Goal: Task Accomplishment & Management: Use online tool/utility

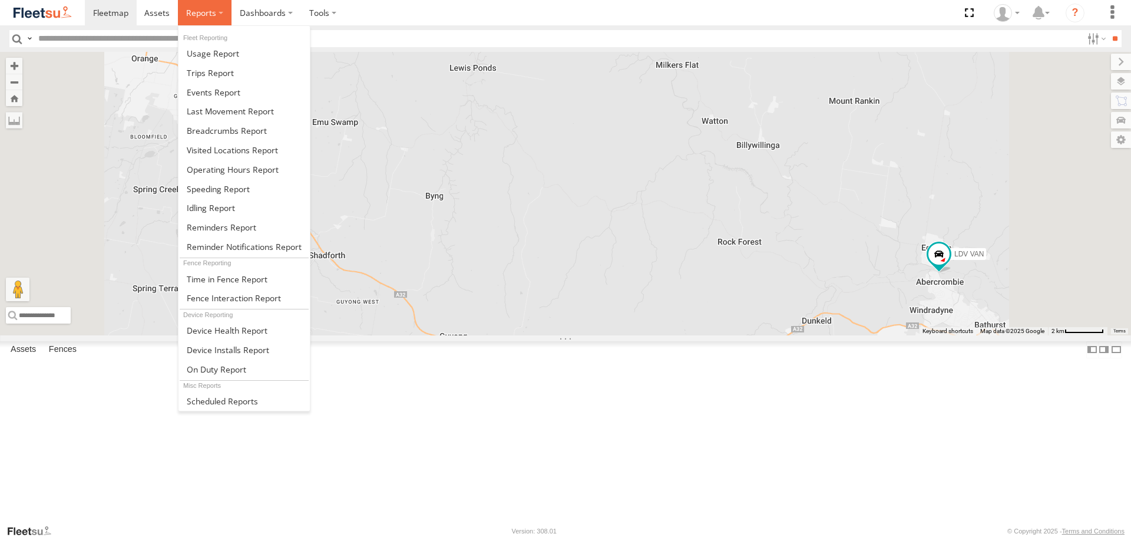
click at [204, 4] on label at bounding box center [205, 12] width 54 height 25
click at [232, 134] on span at bounding box center [227, 130] width 80 height 11
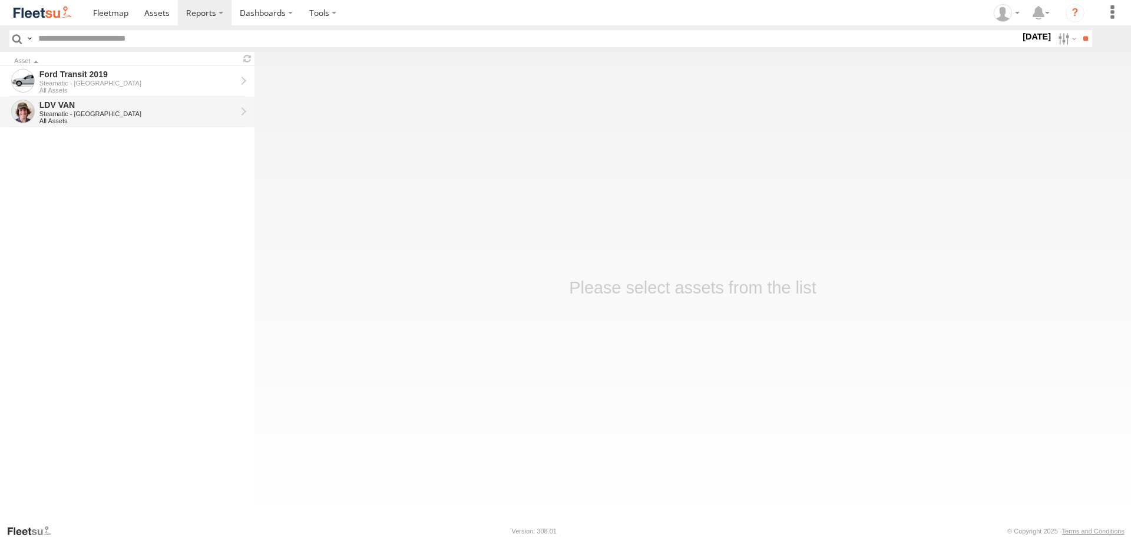
click at [135, 100] on div "LDV VAN" at bounding box center [137, 105] width 197 height 11
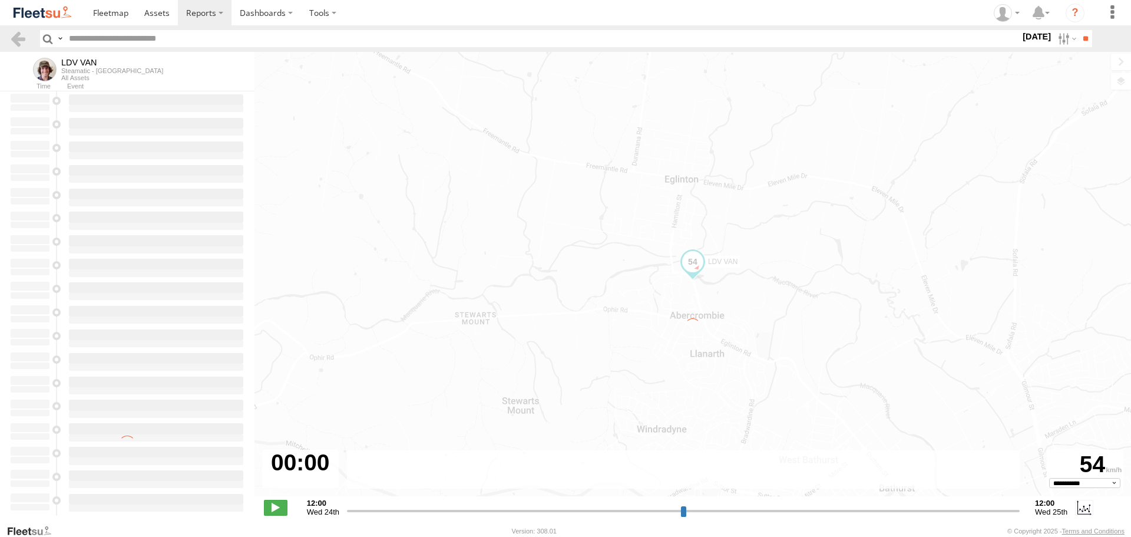
type input "**********"
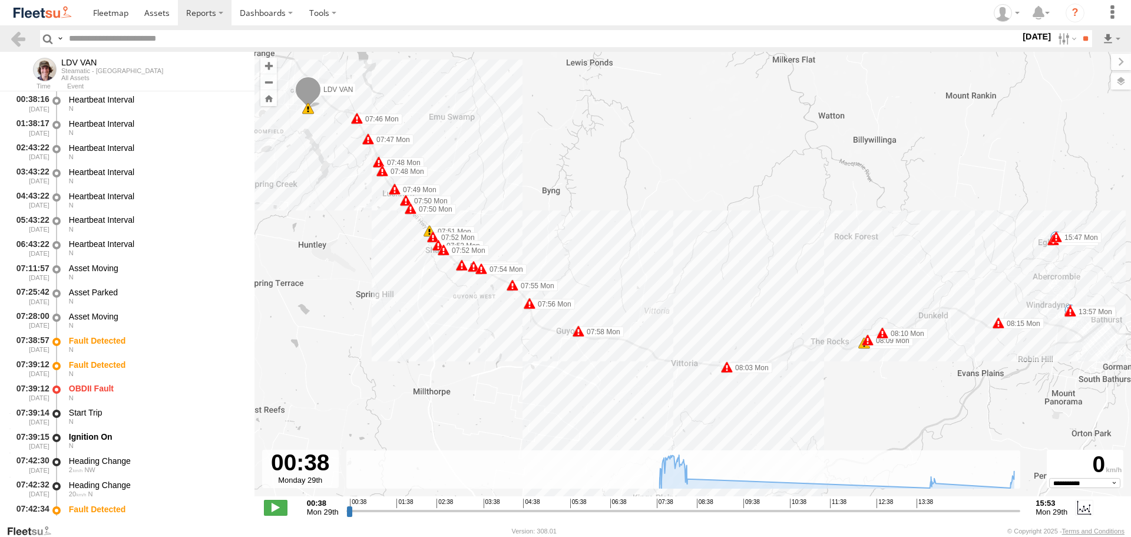
drag, startPoint x: 645, startPoint y: 267, endPoint x: 637, endPoint y: 224, distance: 43.7
click at [637, 224] on div "LDV VAN 07:46 Mon 07:46 Mon 07:47 Mon 07:47 Mon 07:48 Mon 07:48 Mon 07:48 Mon 0…" at bounding box center [693, 280] width 877 height 457
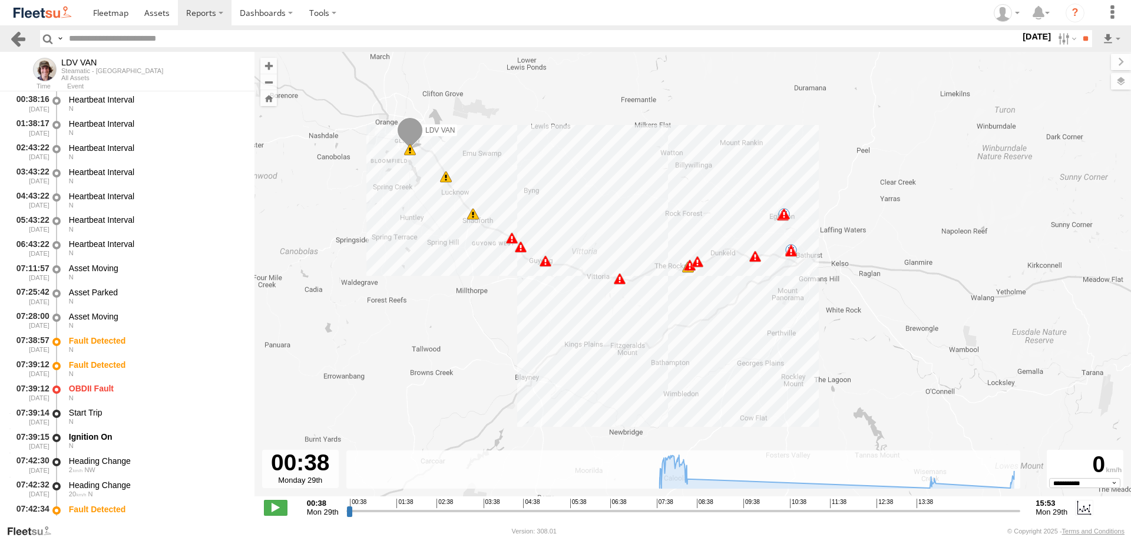
click at [18, 36] on link at bounding box center [17, 38] width 17 height 17
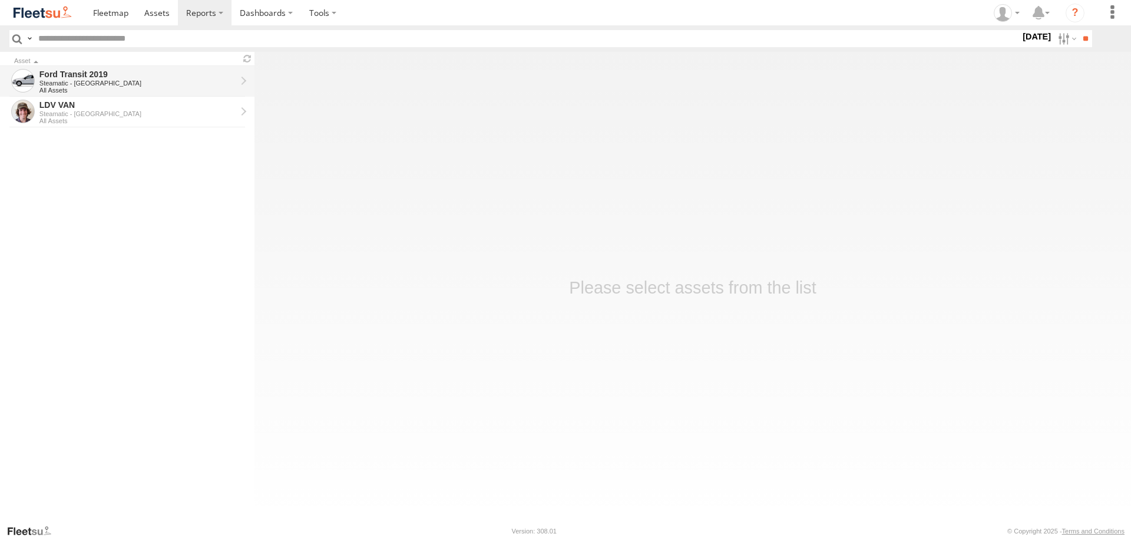
click at [118, 82] on div "Steamatic - [GEOGRAPHIC_DATA]" at bounding box center [137, 83] width 197 height 7
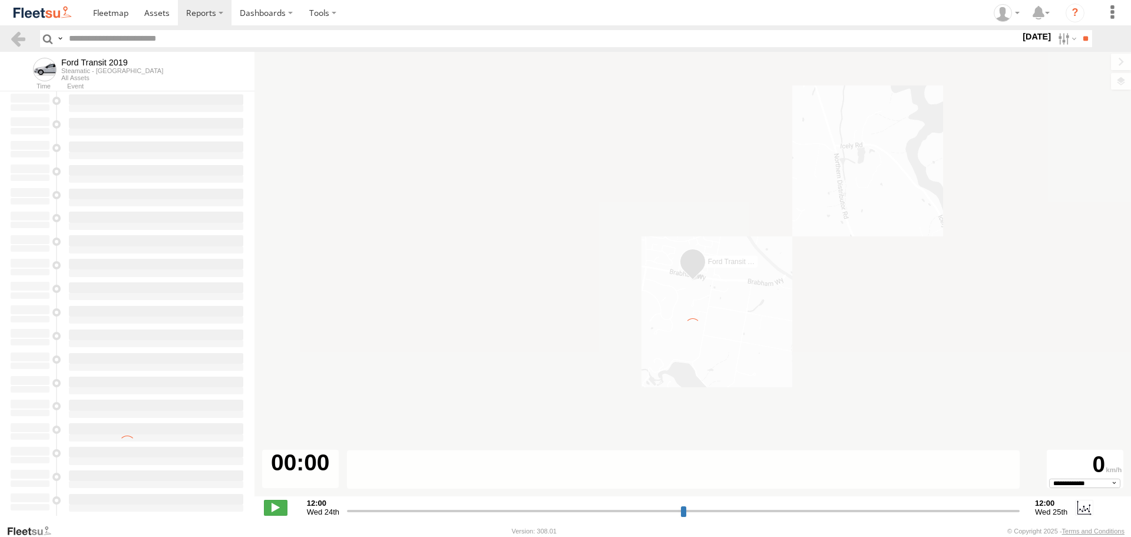
select select "**********"
type input "**********"
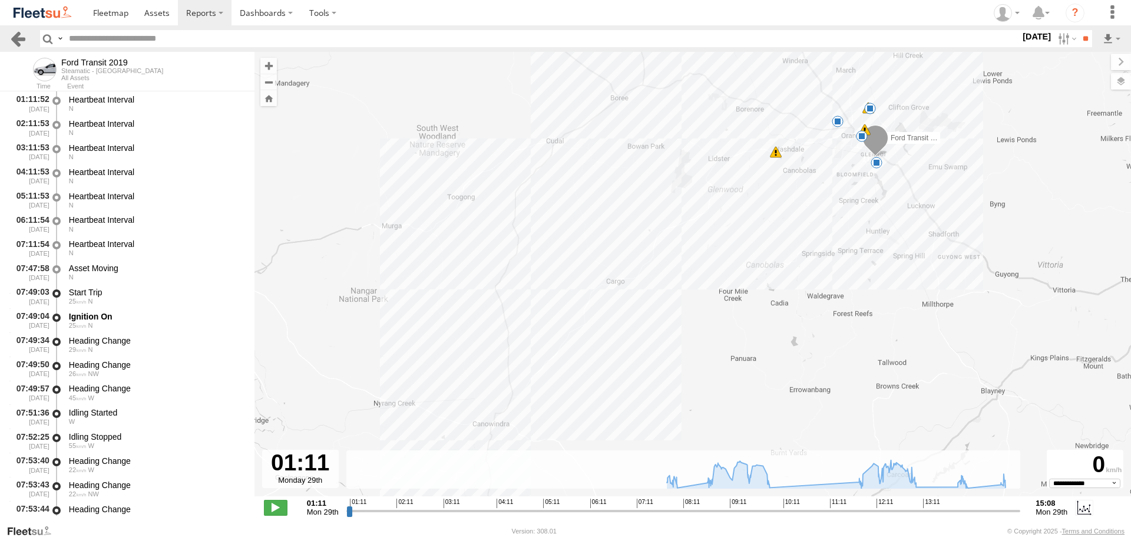
click at [16, 32] on link at bounding box center [17, 38] width 17 height 17
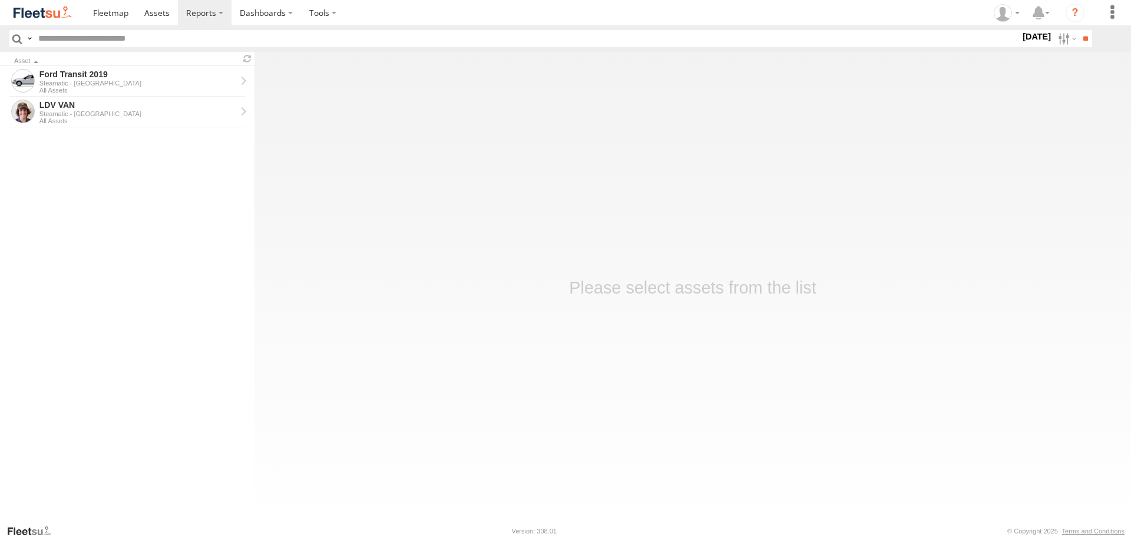
click at [73, 116] on div "Steamatic - [GEOGRAPHIC_DATA]" at bounding box center [137, 113] width 197 height 7
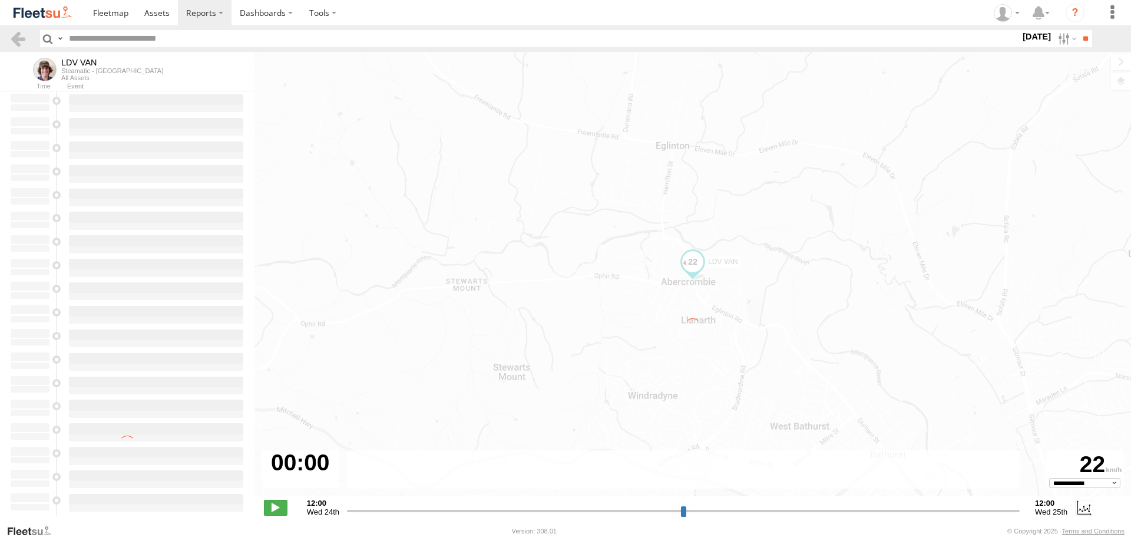
type input "**********"
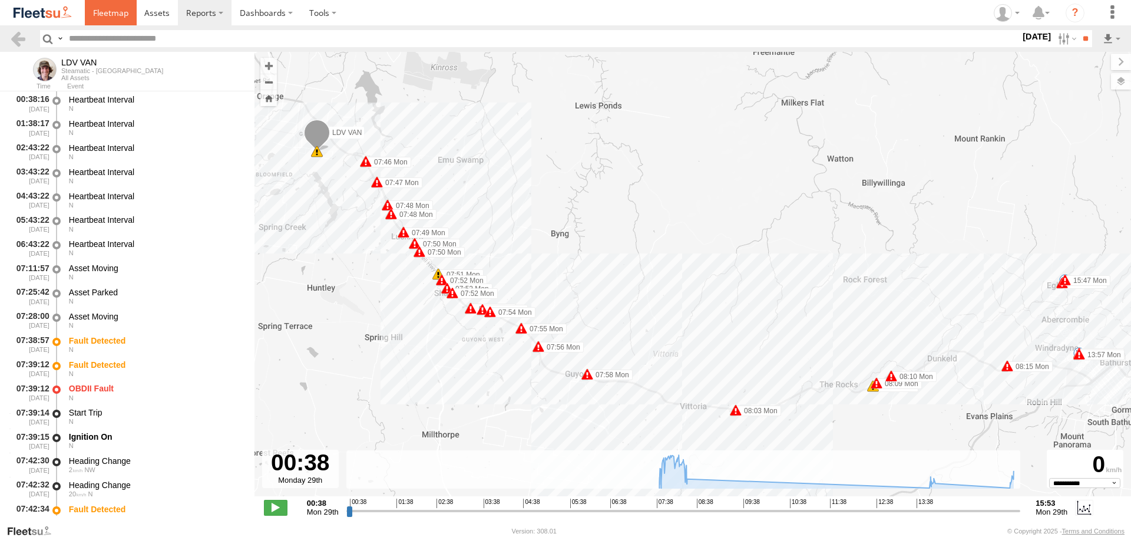
click at [96, 24] on link at bounding box center [111, 12] width 52 height 25
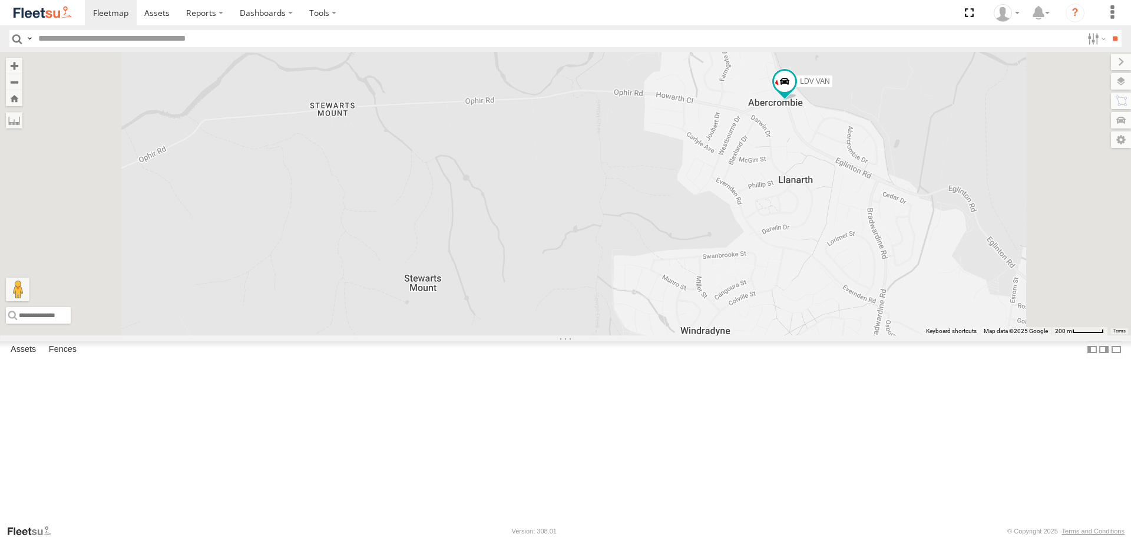
drag, startPoint x: 940, startPoint y: 215, endPoint x: 903, endPoint y: 246, distance: 47.7
click at [903, 246] on div "LDV VAN Ford Transit 2019" at bounding box center [565, 193] width 1131 height 283
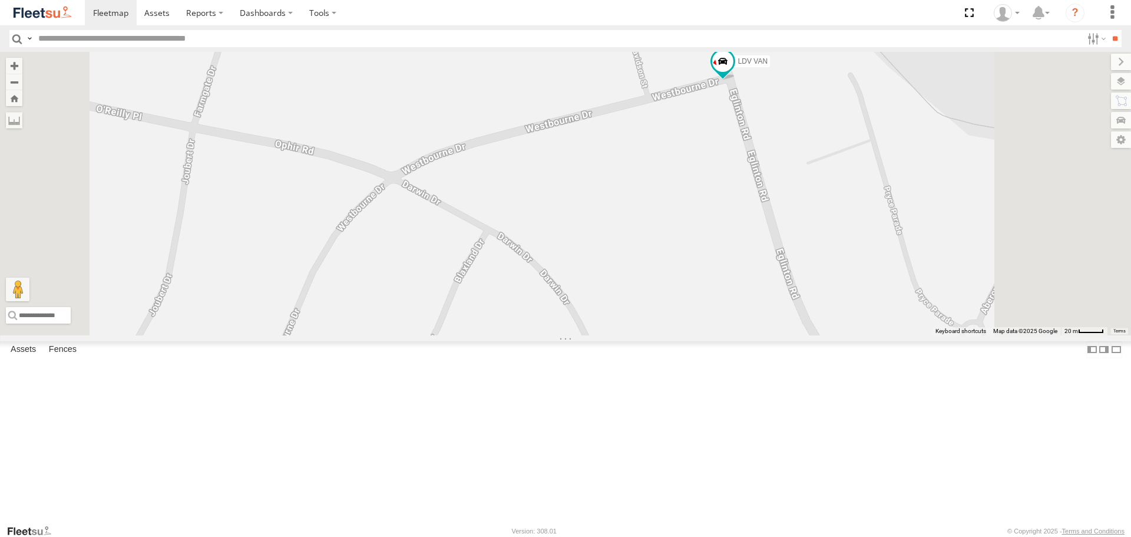
drag, startPoint x: 846, startPoint y: 94, endPoint x: 788, endPoint y: 220, distance: 138.4
click at [788, 220] on div "LDV VAN Ford Transit 2019" at bounding box center [565, 193] width 1131 height 283
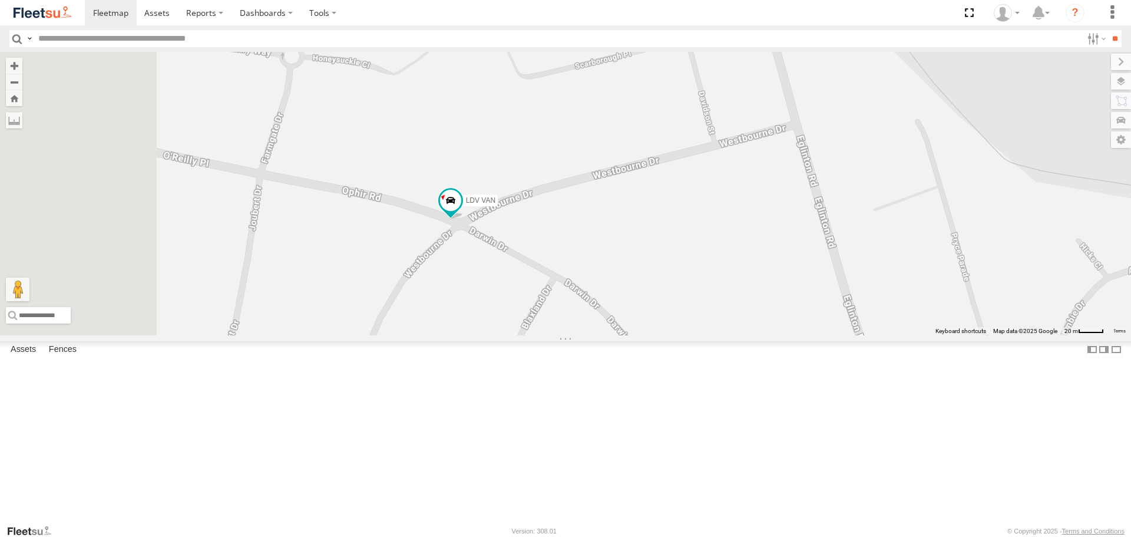
drag, startPoint x: 516, startPoint y: 294, endPoint x: 668, endPoint y: 242, distance: 160.8
click at [667, 242] on div "LDV VAN Ford Transit 2019" at bounding box center [565, 193] width 1131 height 283
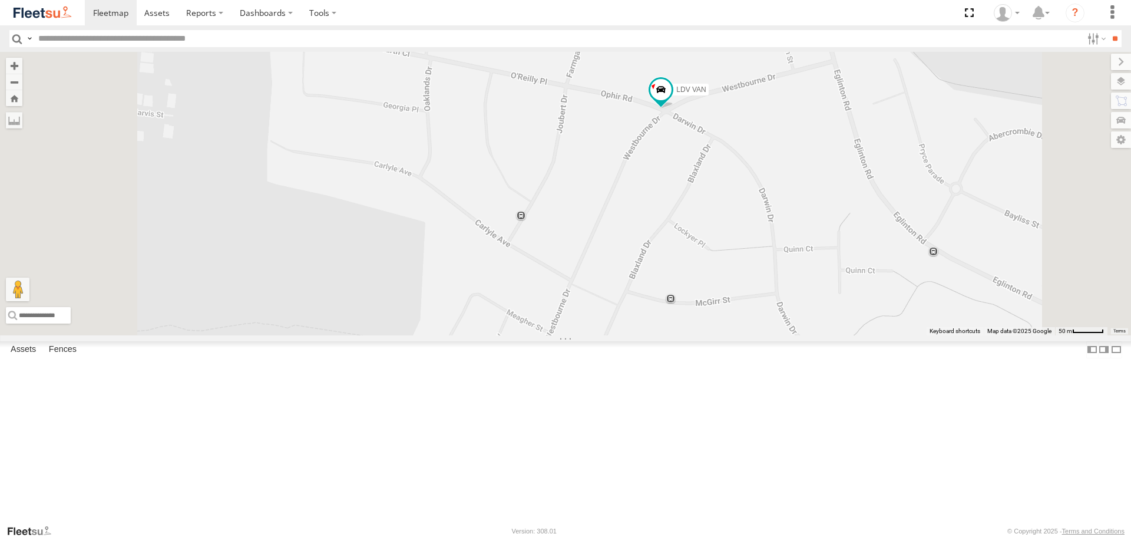
click at [0, 0] on span at bounding box center [0, 0] width 0 height 0
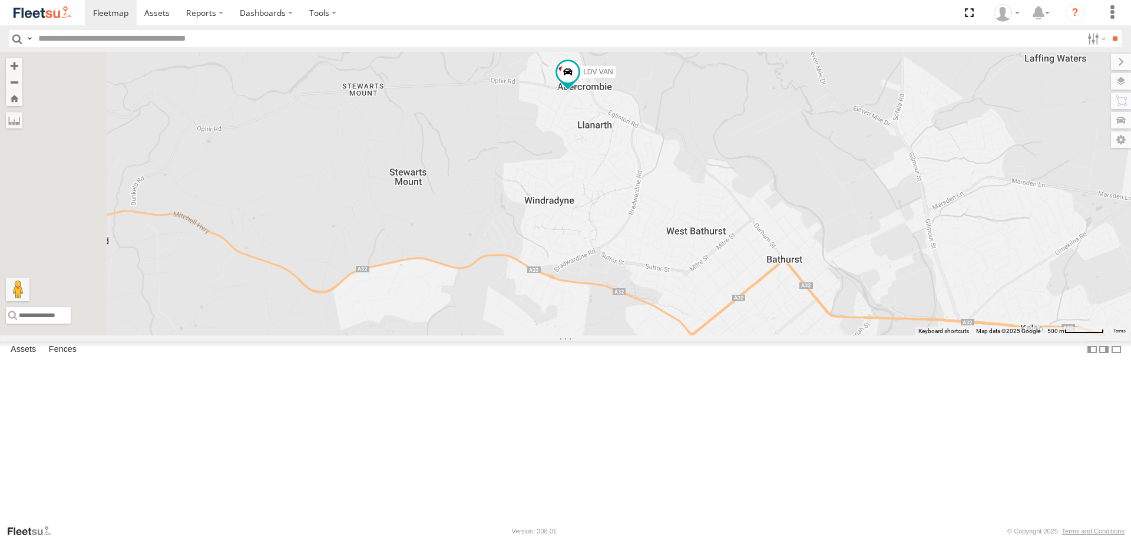
drag, startPoint x: 468, startPoint y: 209, endPoint x: 719, endPoint y: 241, distance: 252.5
click at [708, 261] on div "LDV VAN Ford Transit 2019" at bounding box center [565, 193] width 1131 height 283
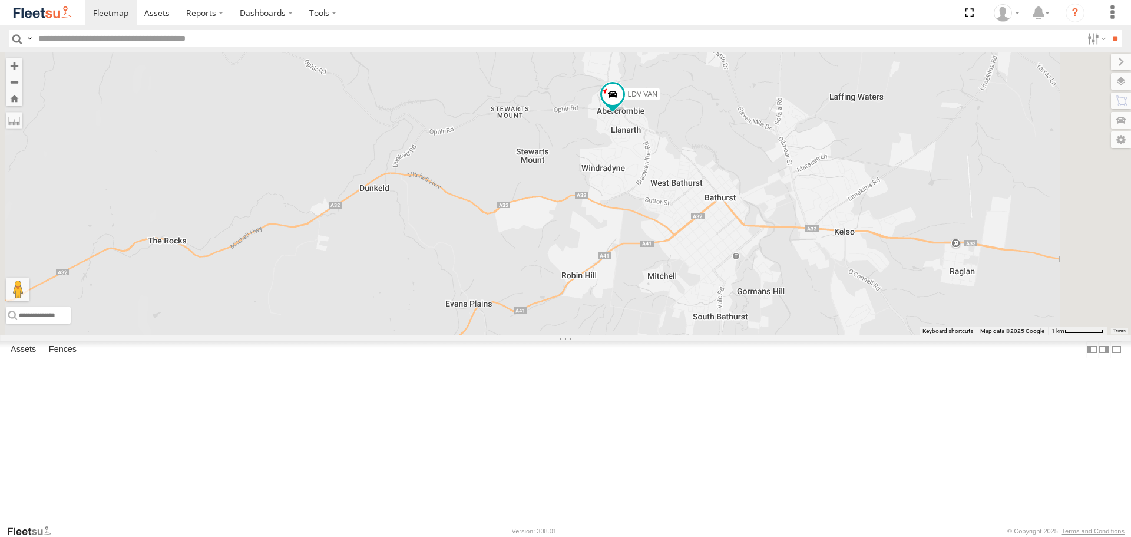
click at [0, 0] on span at bounding box center [0, 0] width 0 height 0
